Goal: Communication & Community: Ask a question

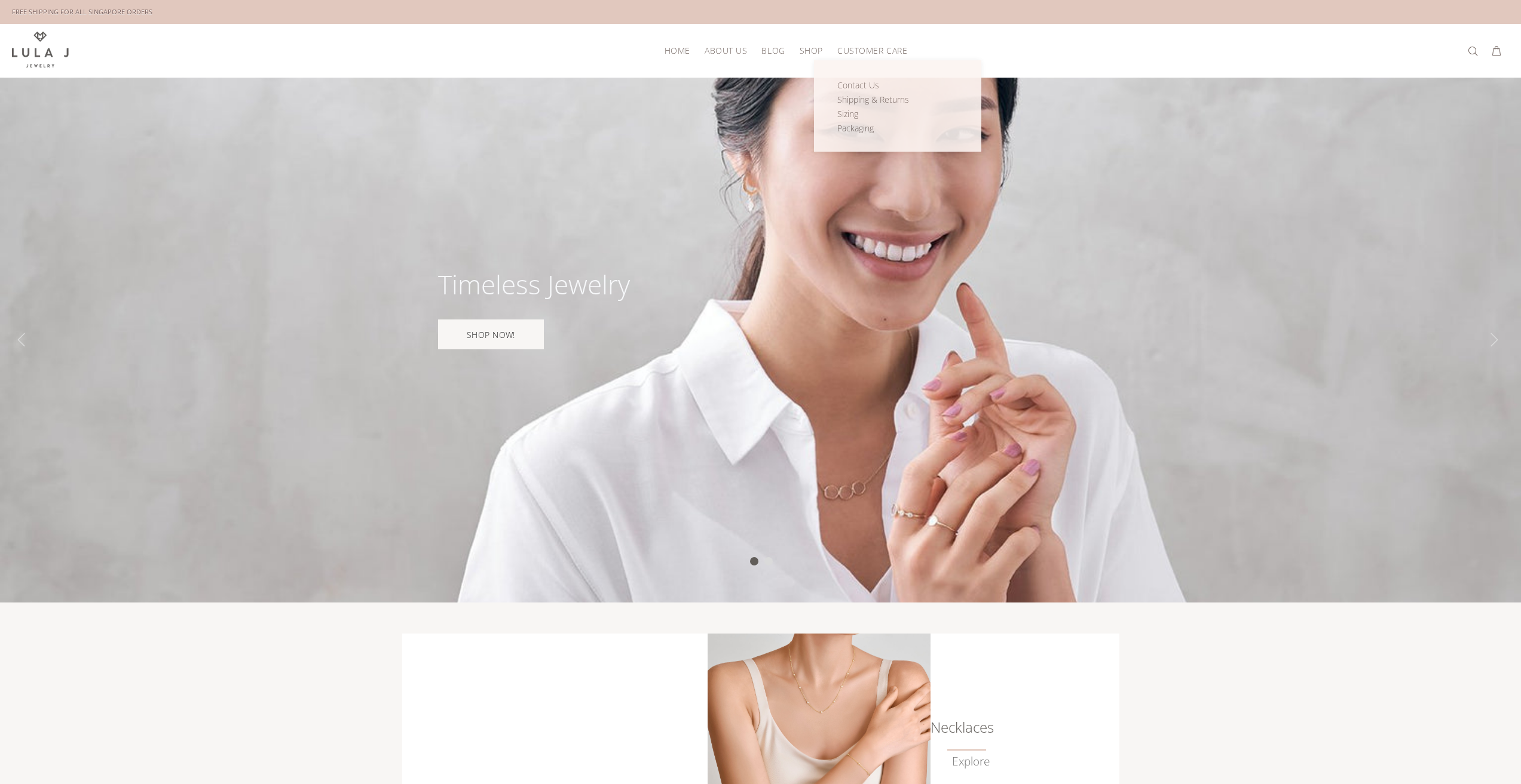
click at [867, 51] on span "CUSTOMER CARE" at bounding box center [872, 50] width 70 height 9
click at [855, 85] on span "Contact Us" at bounding box center [857, 85] width 41 height 12
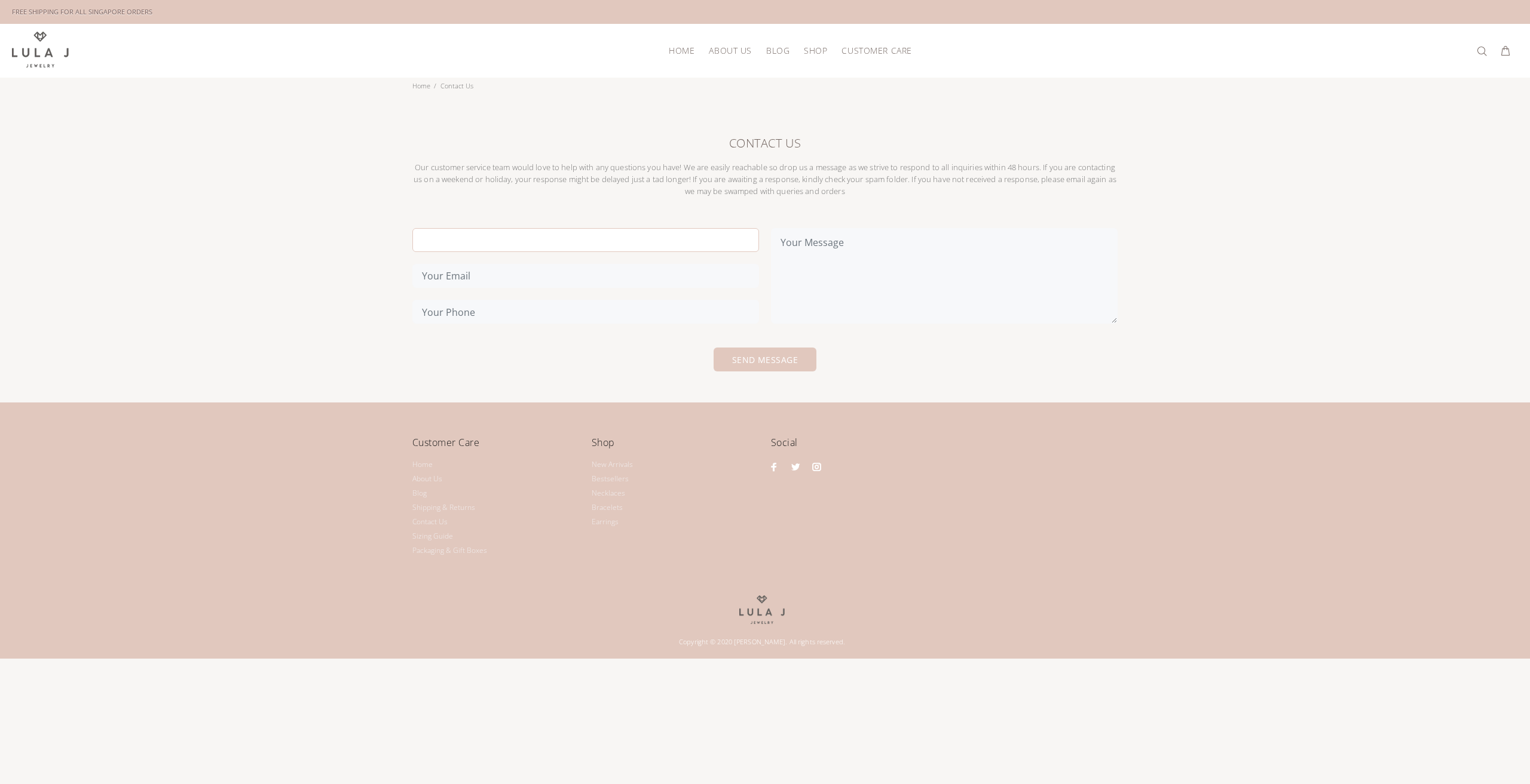
click at [543, 229] on input "text" at bounding box center [586, 240] width 347 height 24
click at [509, 234] on input "text" at bounding box center [586, 240] width 347 height 24
type input "Amara Ellis"
type input "amara.e.ellis@gmail.com"
type input "5712437838"
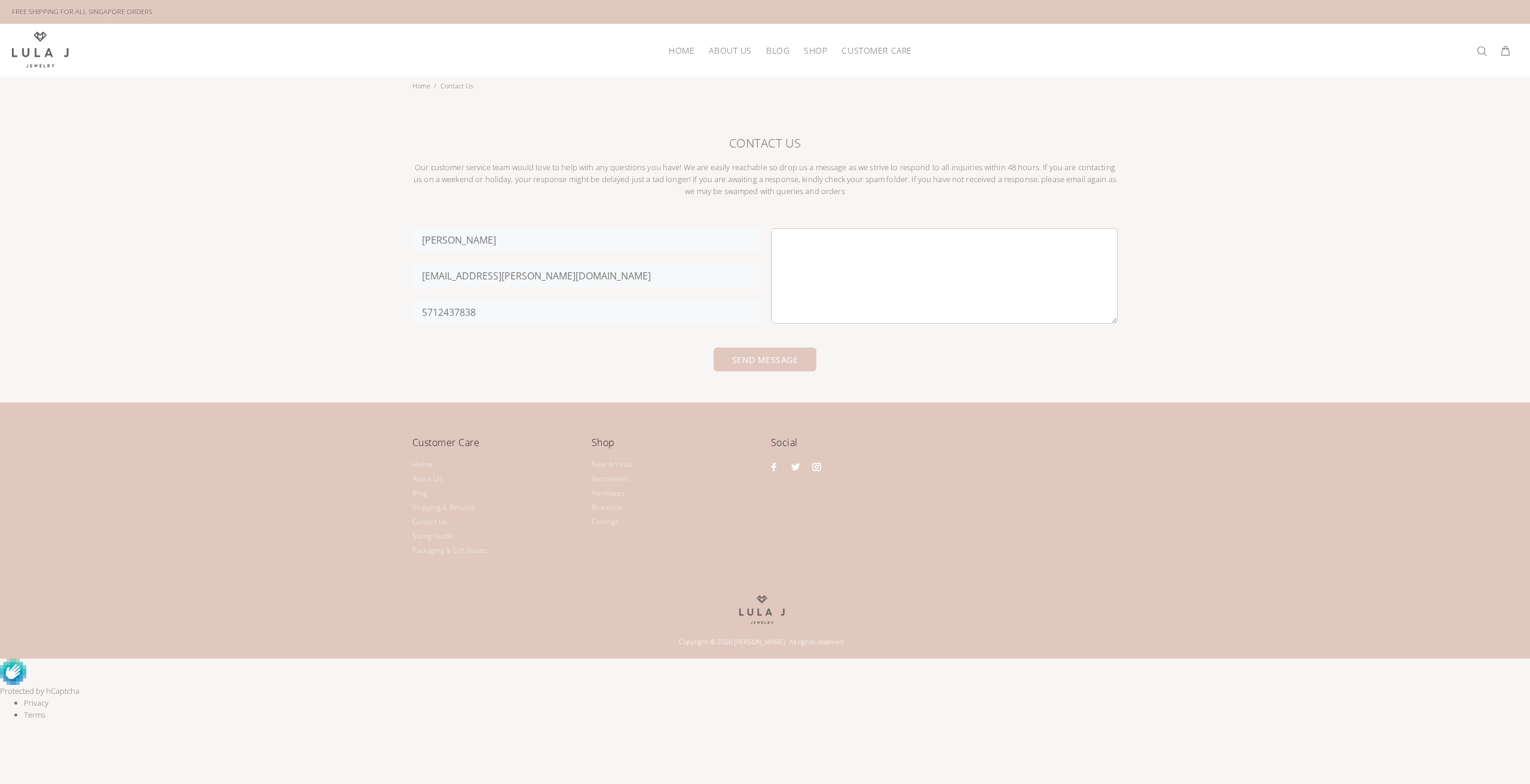
click at [829, 252] on textarea at bounding box center [944, 275] width 347 height 95
click at [970, 244] on textarea "Hello! I purchased a beautiful gold bracelet recently at a shop in Alexandria, …" at bounding box center [944, 275] width 347 height 95
type textarea "Hello! I purchased a beautiful gold bracelet recently at a shop in Alexandria, …"
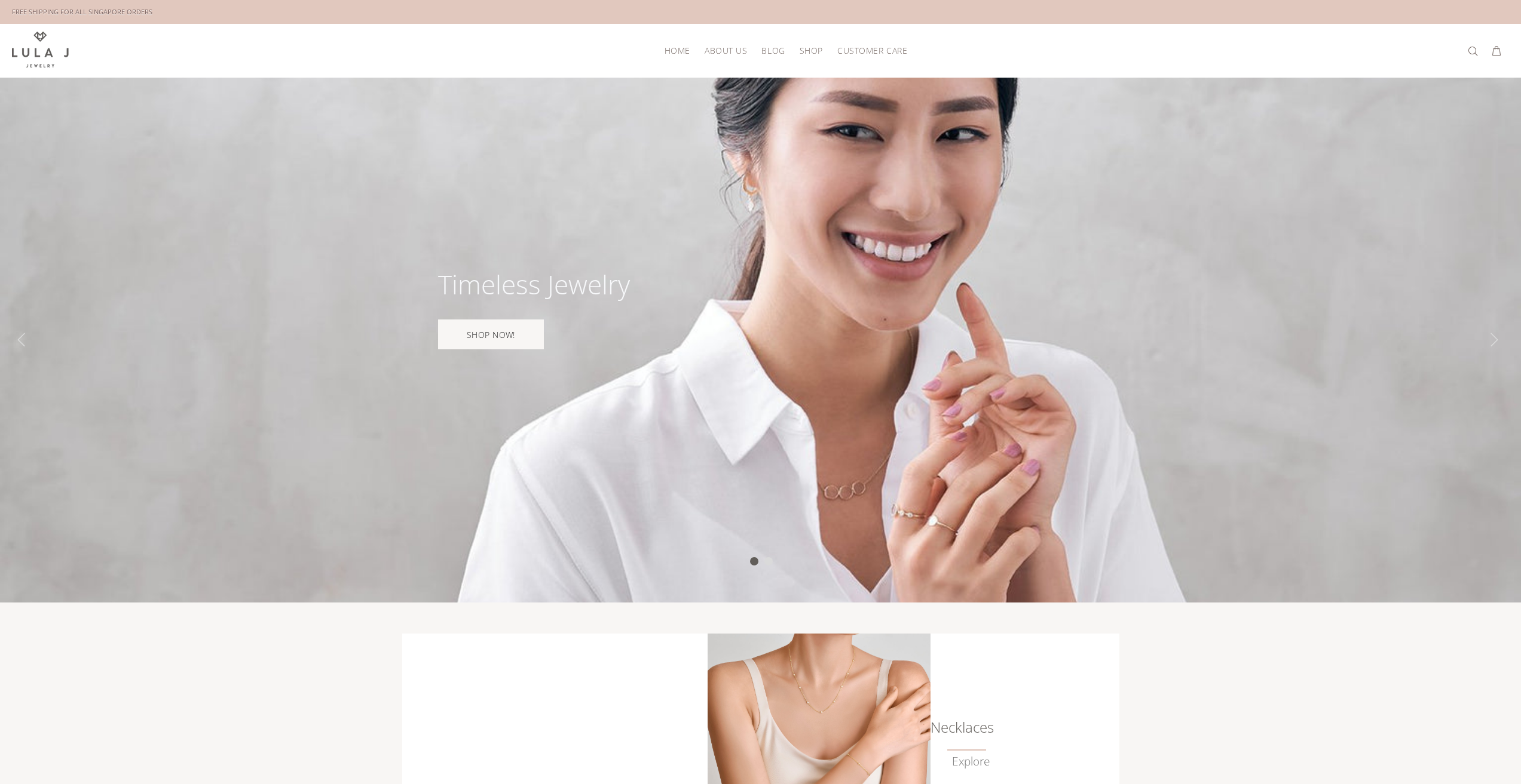
click at [484, 367] on div at bounding box center [760, 340] width 1521 height 525
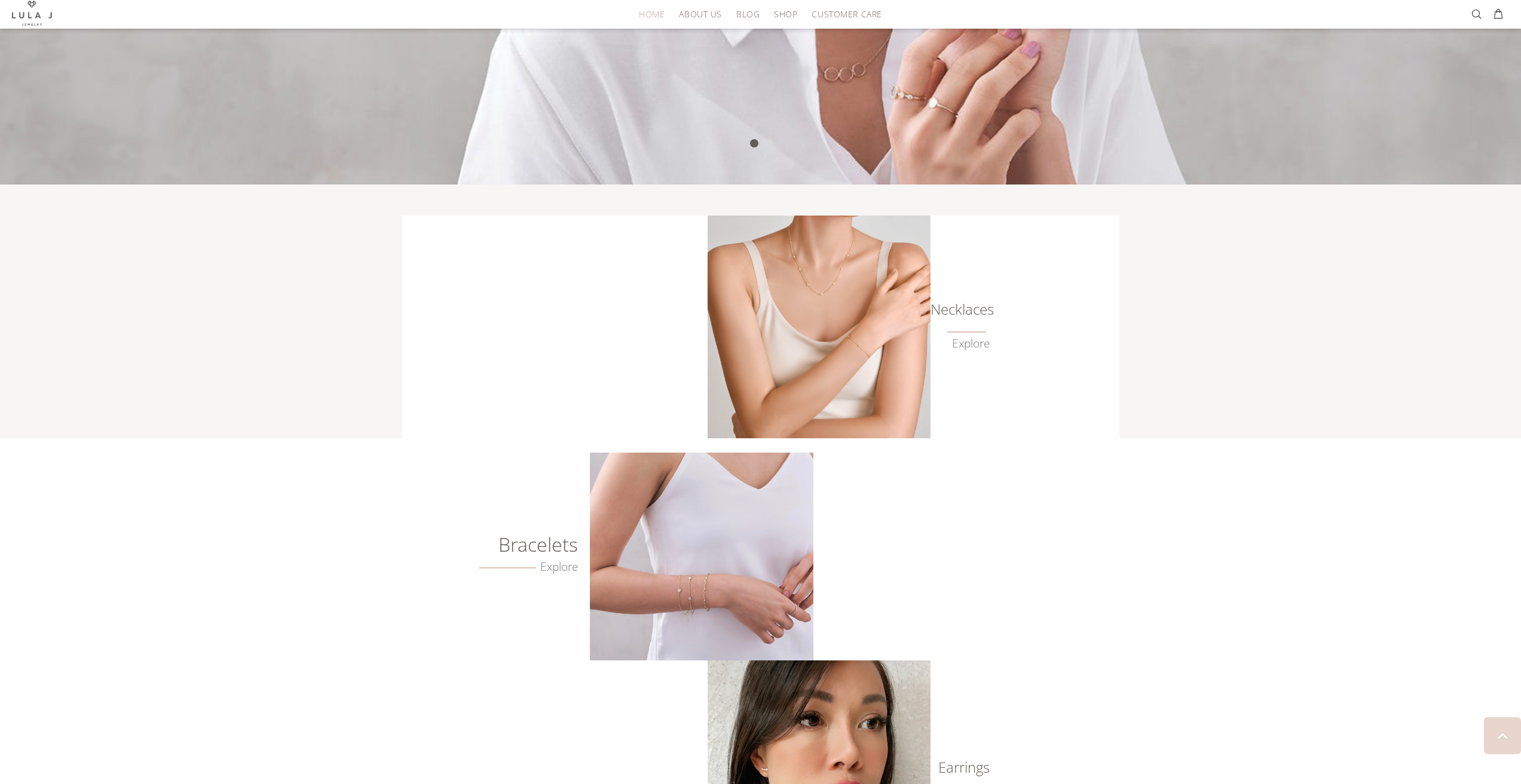
click at [552, 547] on h6 "Bracelets" at bounding box center [511, 544] width 135 height 12
click at [555, 567] on link "Explore" at bounding box center [528, 567] width 99 height 13
